Goal: Task Accomplishment & Management: Manage account settings

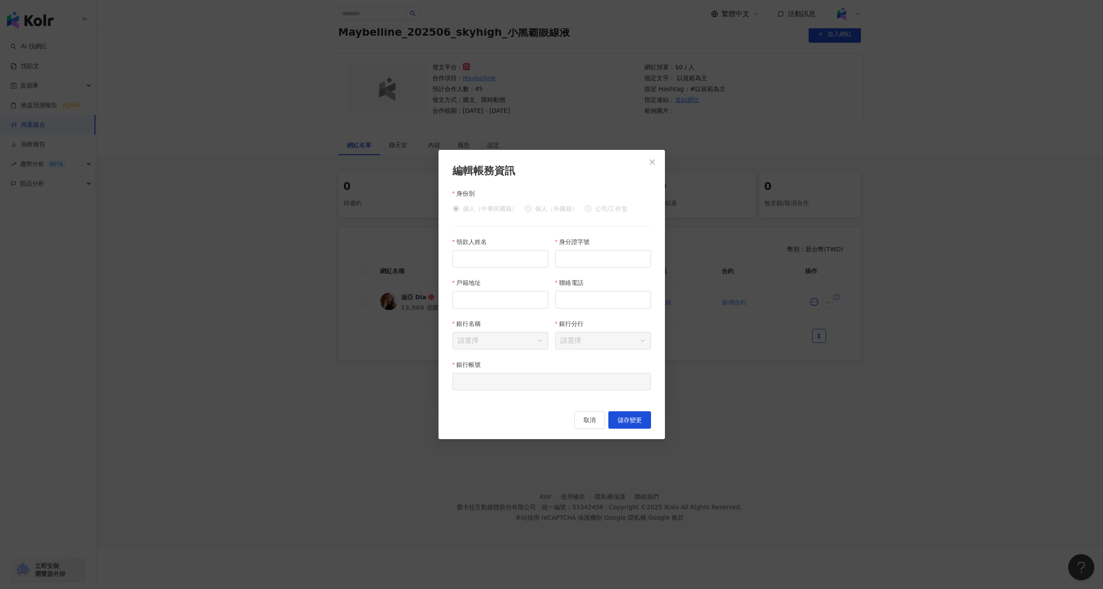
scroll to position [0, 356]
click at [359, 190] on div "編輯帳務資訊 身份別 個人（中華民國籍） 個人（[DEMOGRAPHIC_DATA]） 公司/工作室 領款人姓名 身分證字號 戶籍地址 聯絡電話 銀行名稱 請…" at bounding box center [551, 294] width 1103 height 589
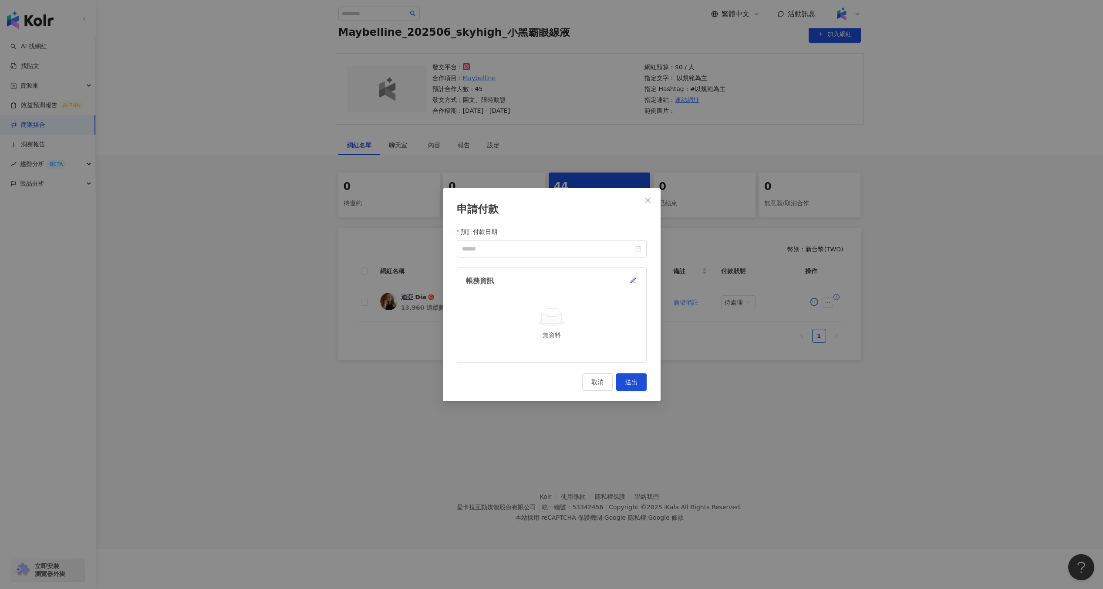
click at [315, 175] on div "申請付款 預計付款日期 帳務資訊 無資料 取消 送出" at bounding box center [551, 294] width 1103 height 589
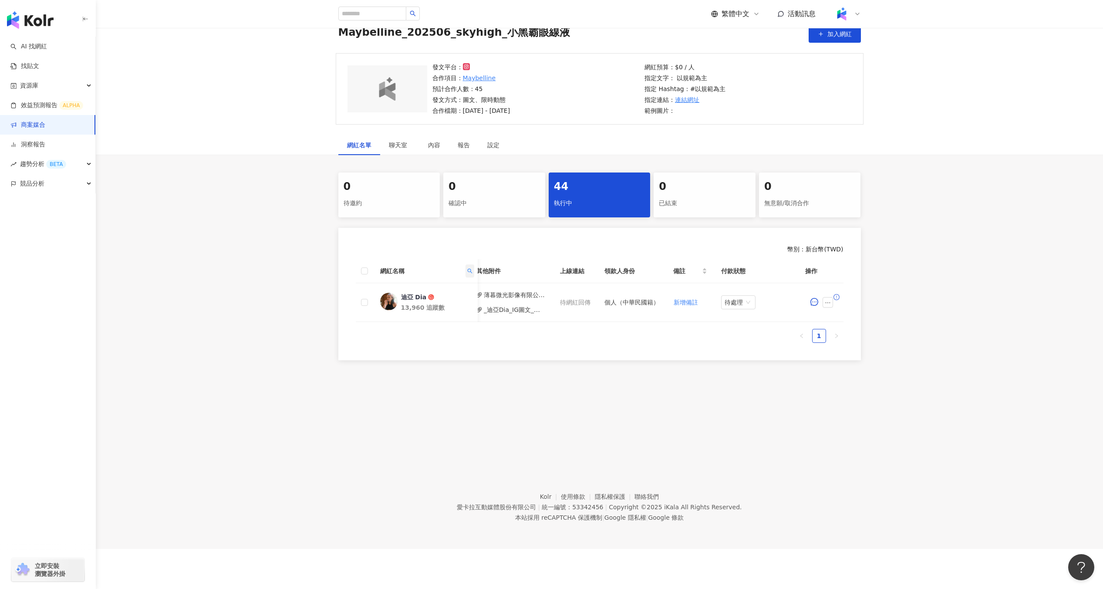
click at [468, 272] on icon "search" at bounding box center [469, 270] width 5 height 5
click at [459, 293] on input "***" at bounding box center [429, 290] width 82 height 14
click at [459, 312] on button "重置" at bounding box center [450, 307] width 39 height 14
click at [457, 309] on button "重置" at bounding box center [450, 307] width 39 height 14
click at [453, 287] on input "text" at bounding box center [429, 290] width 82 height 14
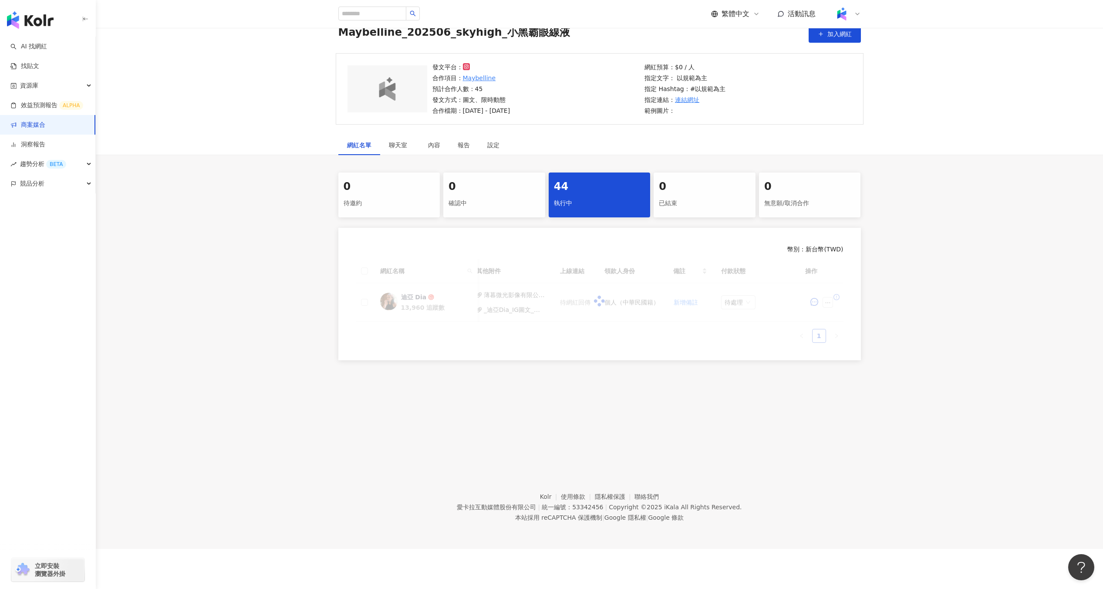
click at [588, 406] on div "活動列表 Maybelline_202506_skyhigh_小黑霸眼線液 Maybelline_202506_skyhigh_小黑霸眼線液 加入網紅 發文平…" at bounding box center [599, 220] width 1007 height 464
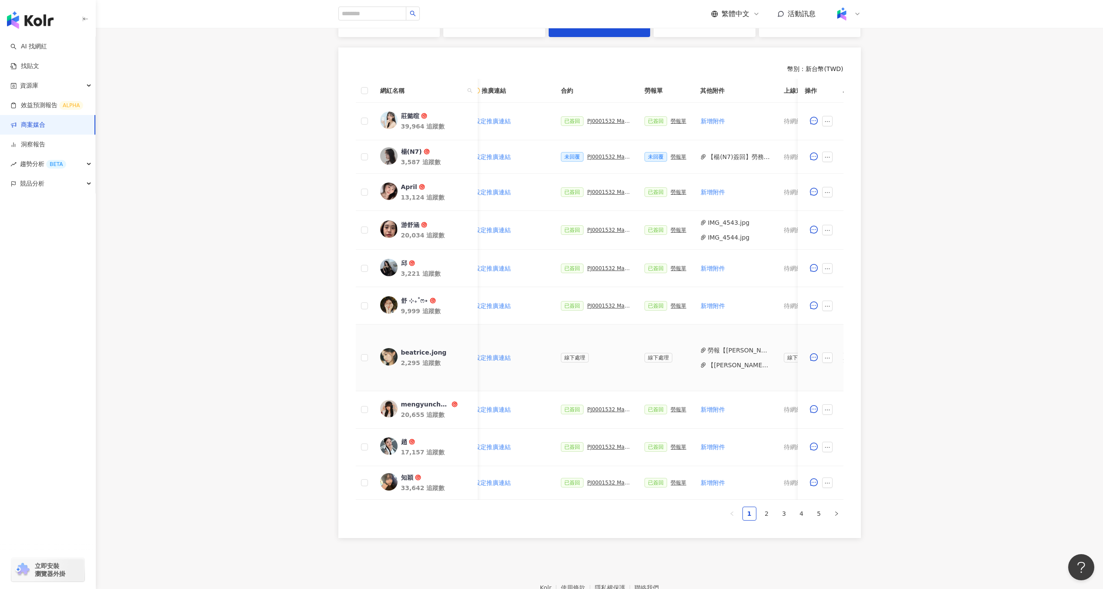
scroll to position [221, 0]
click at [762, 519] on link "2" at bounding box center [766, 512] width 13 height 13
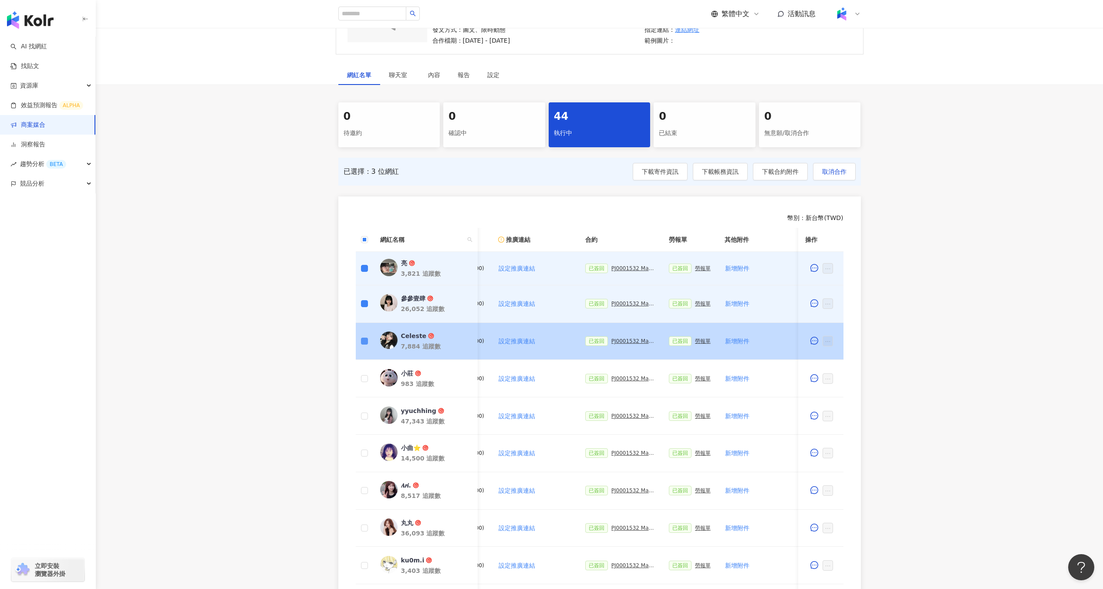
scroll to position [107, 0]
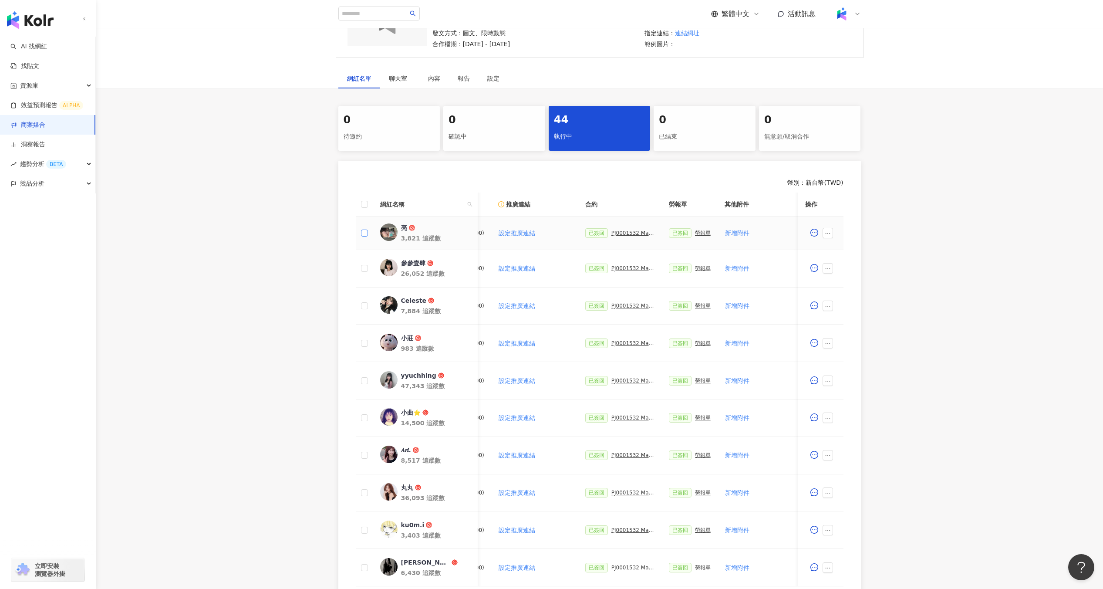
click at [364, 237] on label at bounding box center [364, 233] width 7 height 10
click at [283, 250] on div "0 待邀約 0 確認中 44 執行中 0 已結束 0 無意願/取消合作 幣別 ： 新台幣 ( TWD ) 網紅名稱 合作總酬勞 (含稅) 合作項目 推廣連結 …" at bounding box center [599, 365] width 1007 height 518
